Goal: Information Seeking & Learning: Learn about a topic

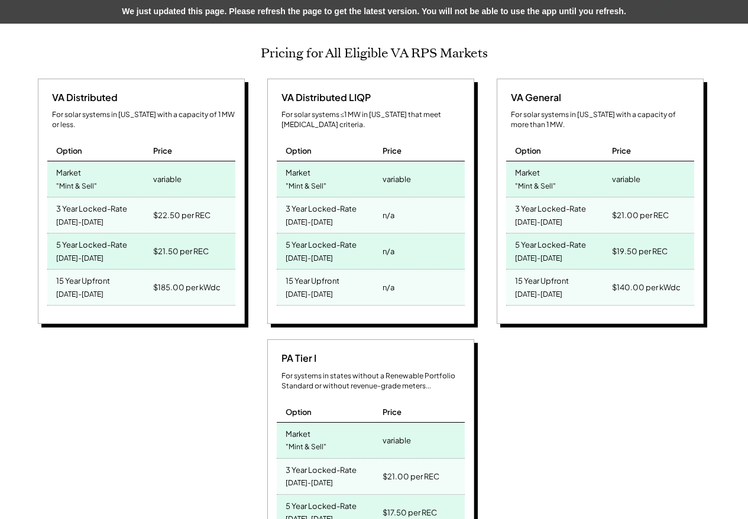
scroll to position [195, 523]
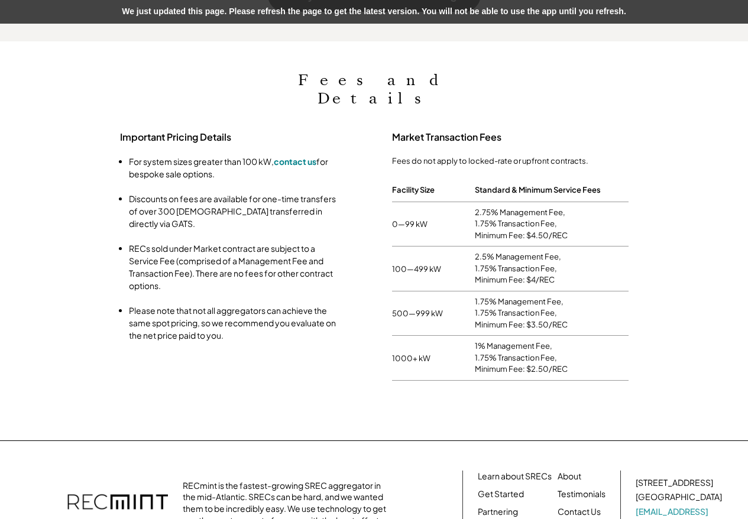
scroll to position [195, 523]
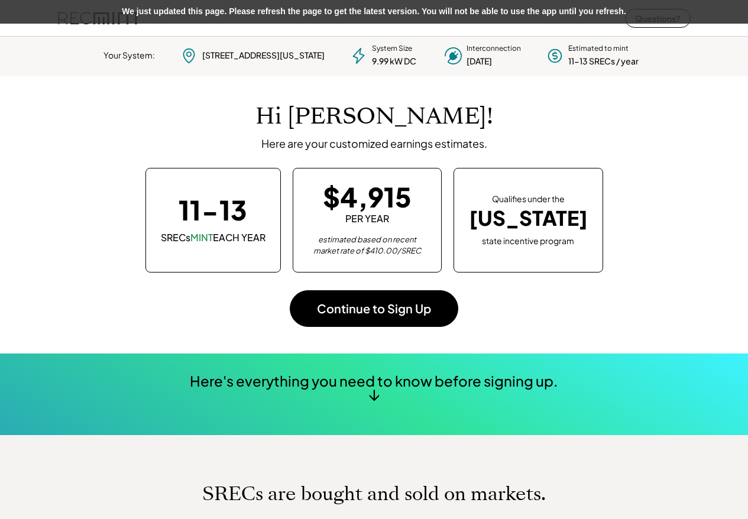
scroll to position [166, 330]
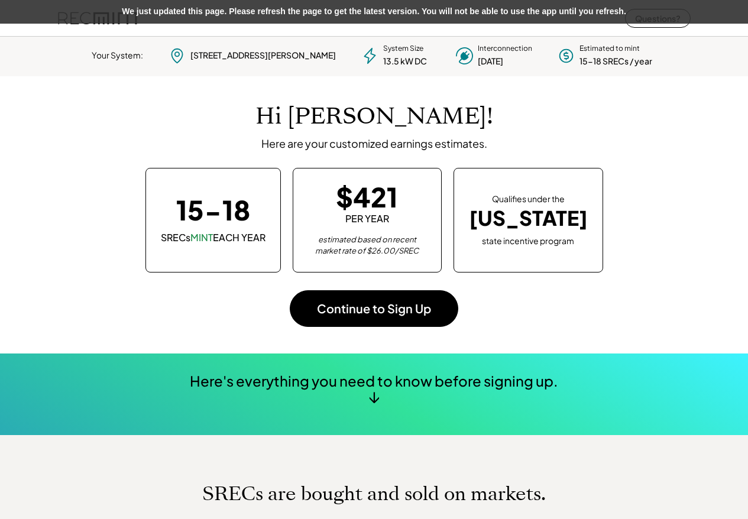
scroll to position [166, 330]
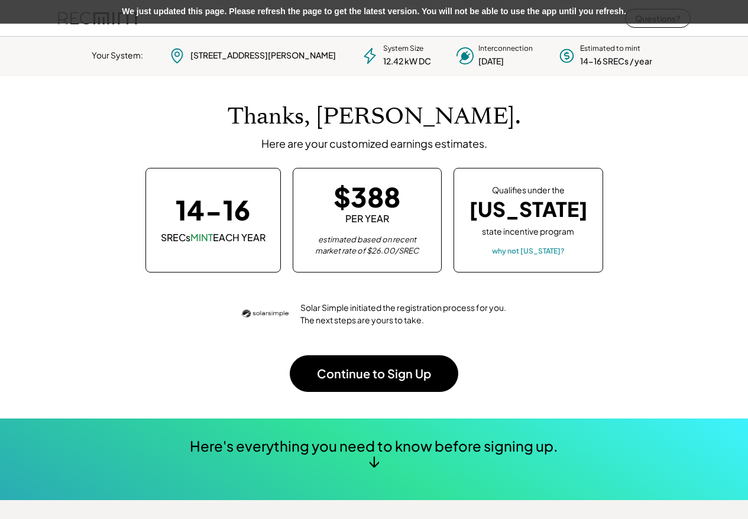
scroll to position [166, 330]
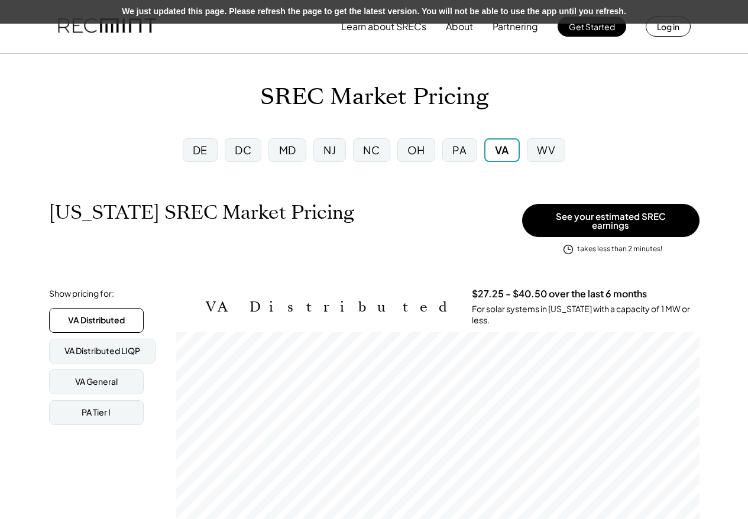
scroll to position [195, 523]
click at [404, 24] on button "Learn about SRECs" at bounding box center [383, 27] width 85 height 24
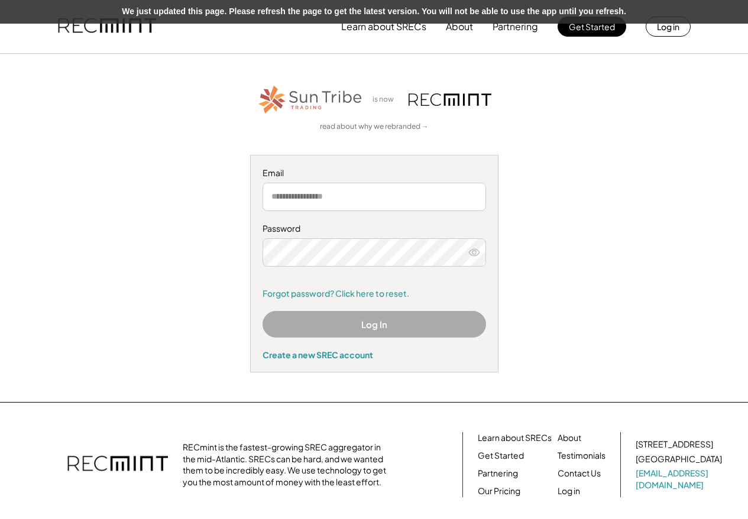
click at [618, 185] on div "is now read about why we rebranded → Email Password Remember me Forgot password…" at bounding box center [373, 227] width 719 height 289
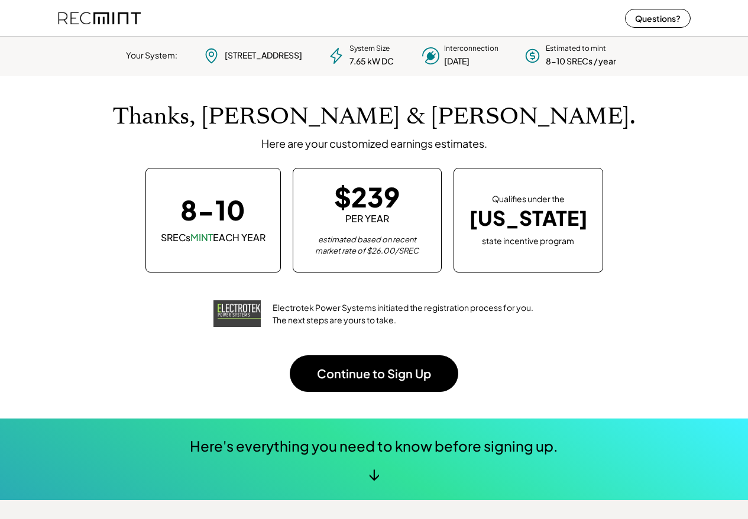
scroll to position [166, 330]
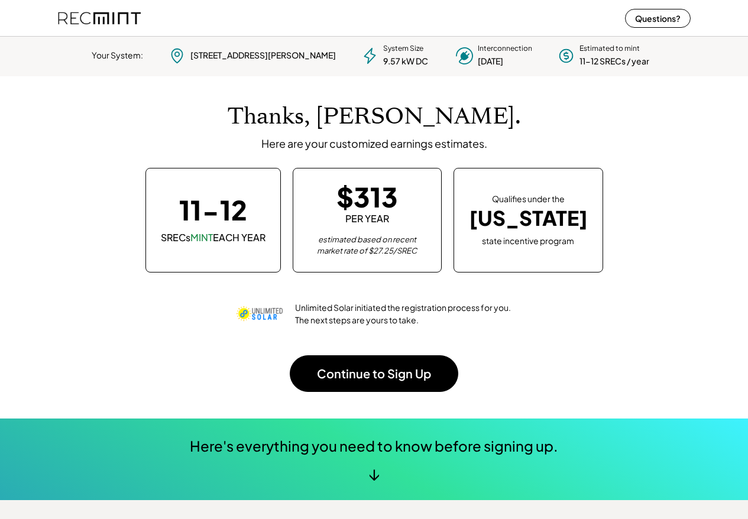
scroll to position [166, 330]
